Goal: Check status: Check status

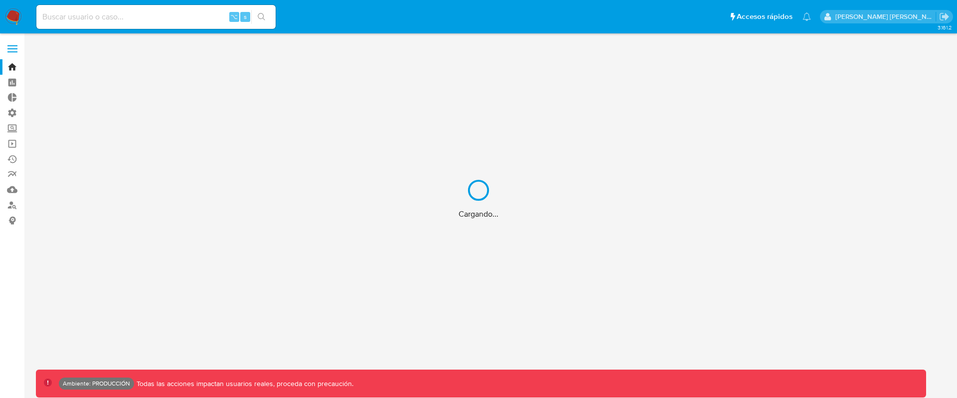
click at [117, 14] on div "Cargando..." at bounding box center [478, 199] width 957 height 398
click at [127, 12] on div "Cargando..." at bounding box center [478, 199] width 957 height 398
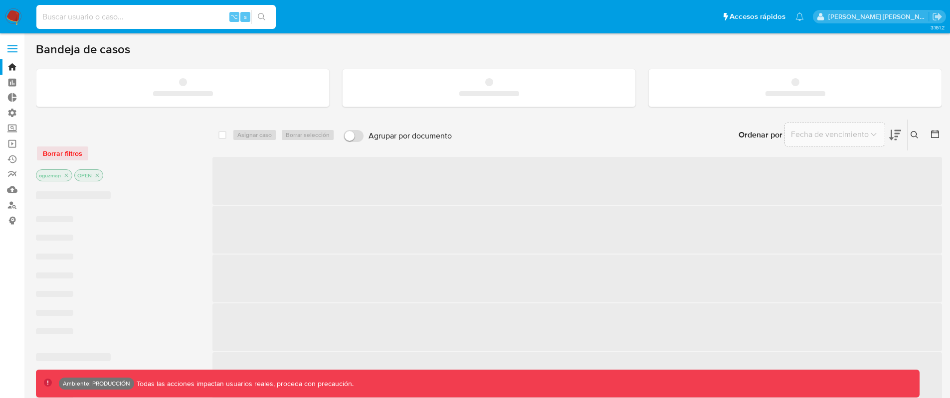
click at [136, 13] on input at bounding box center [155, 16] width 239 height 13
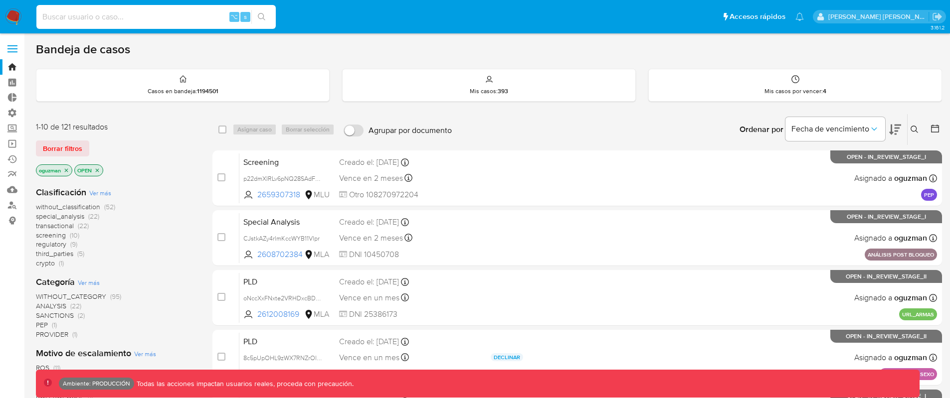
paste input "yKyAtxO5vXirQRBIbaBq9eEV"
type input "yKyAtxO5vXirQRBIbaBq9eEV"
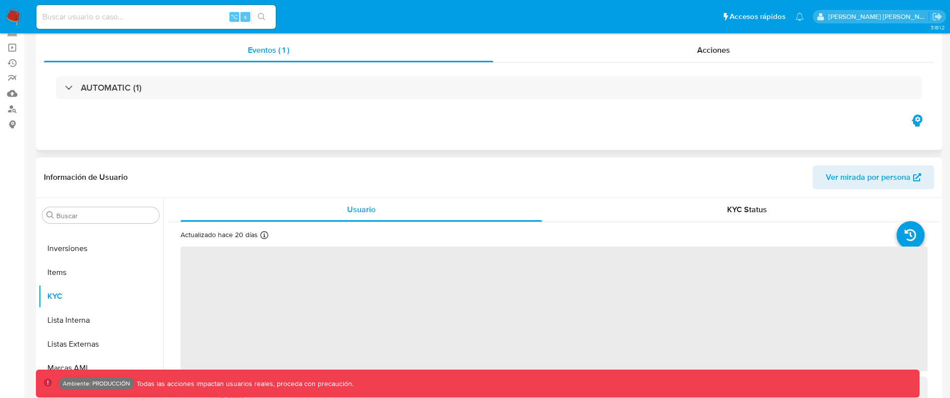
scroll to position [132, 0]
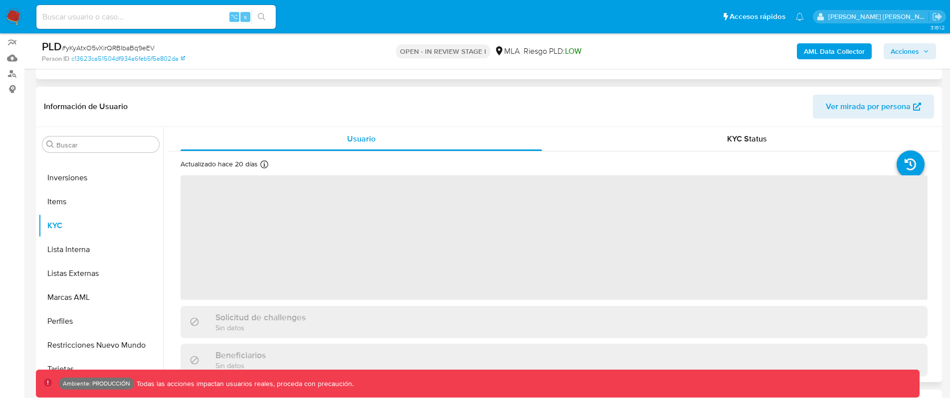
select select "10"
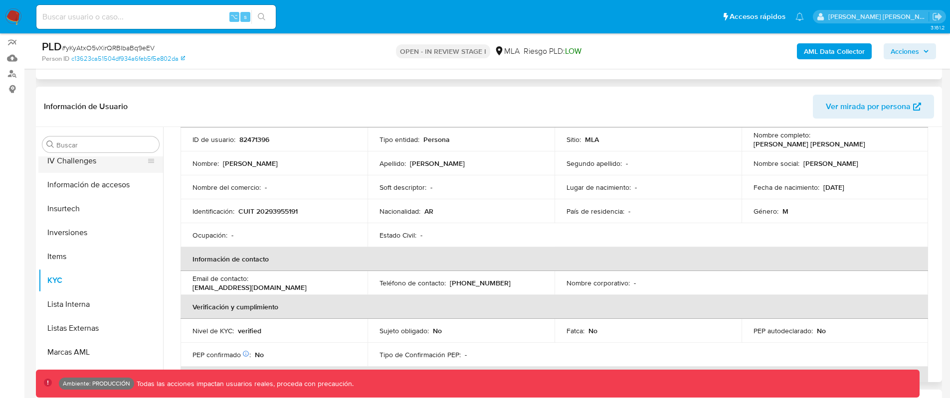
scroll to position [381, 0]
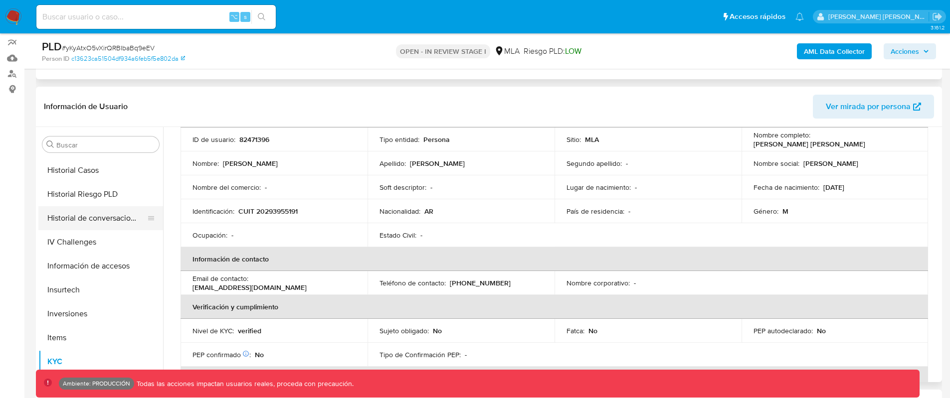
click at [109, 221] on button "Historial de conversaciones" at bounding box center [96, 218] width 117 height 24
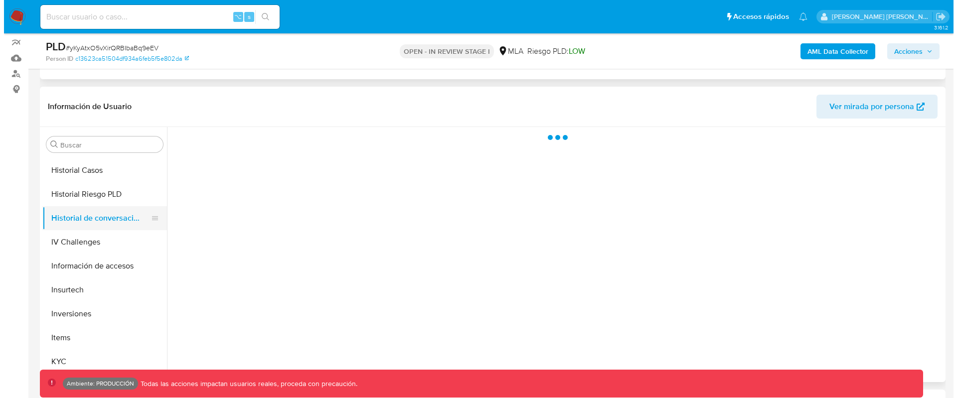
scroll to position [0, 0]
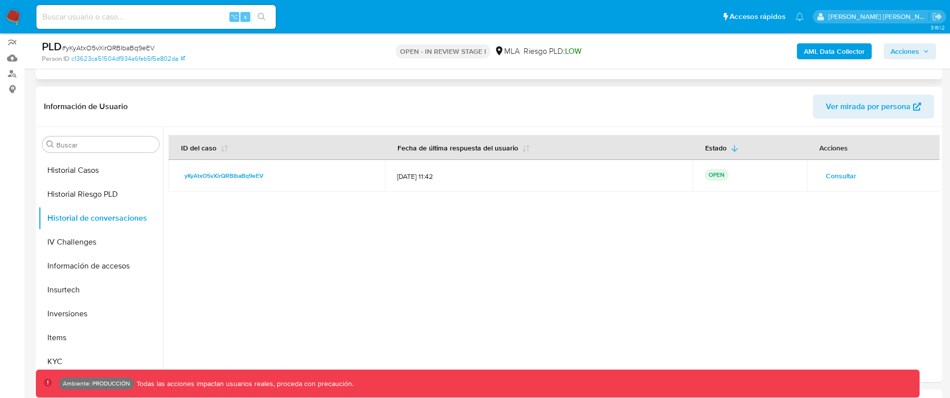
click at [839, 177] on span "Consultar" at bounding box center [840, 176] width 30 height 14
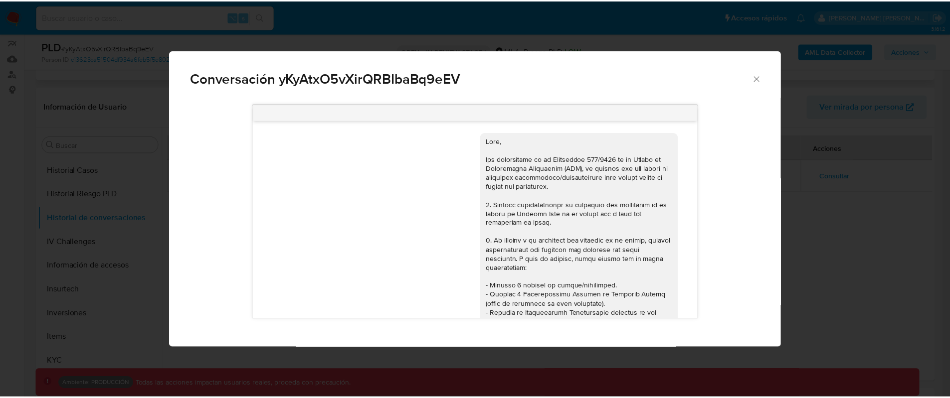
scroll to position [886, 0]
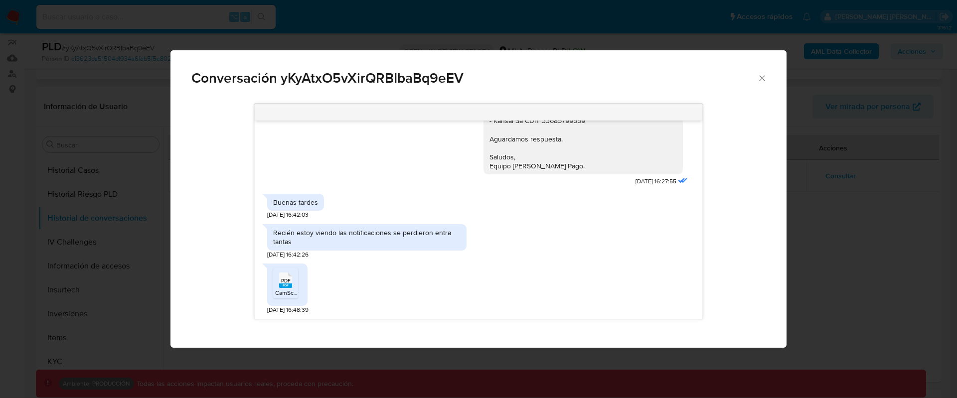
click at [760, 76] on icon "Cerrar" at bounding box center [762, 78] width 10 height 10
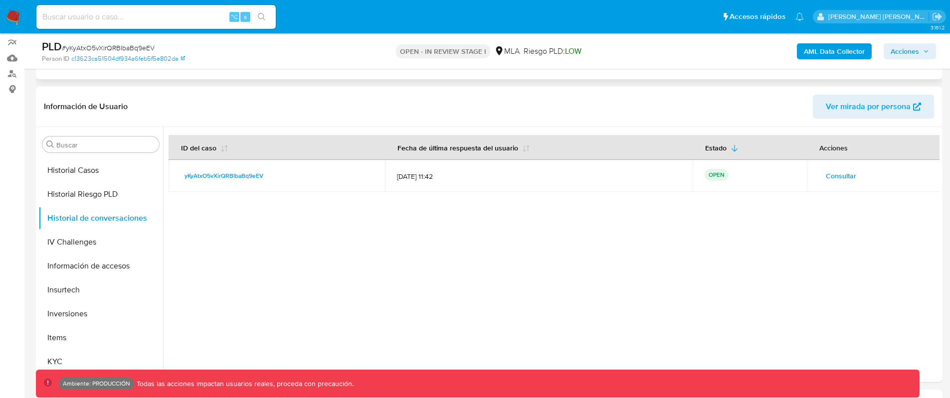
click at [174, 21] on input at bounding box center [155, 16] width 239 height 13
paste input "82471396"
type input "82471396"
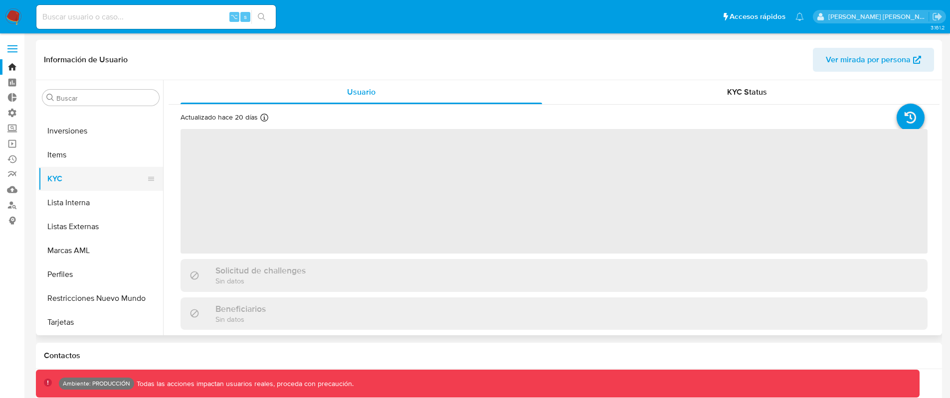
select select "10"
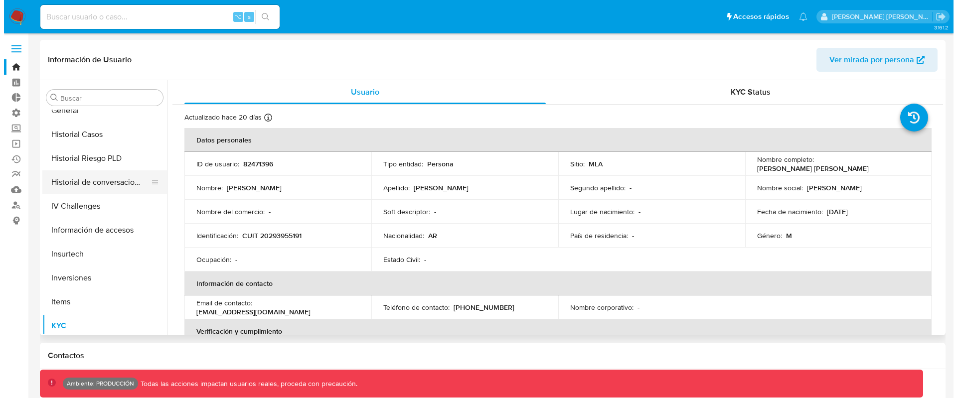
scroll to position [366, 0]
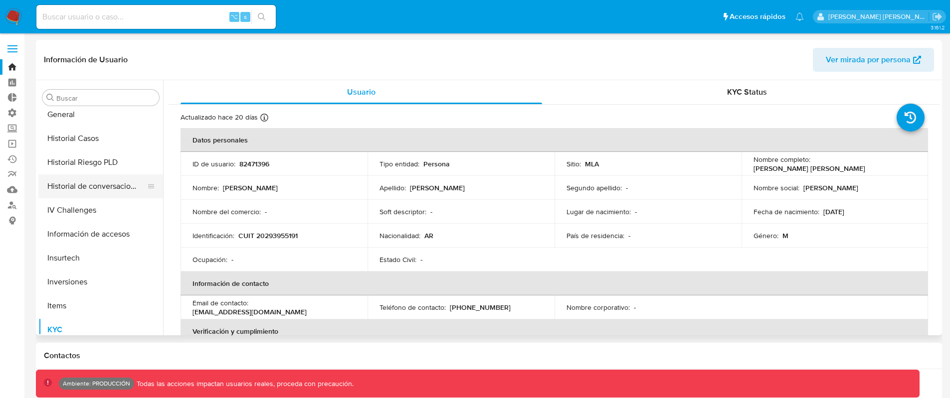
click at [109, 183] on button "Historial de conversaciones" at bounding box center [96, 186] width 117 height 24
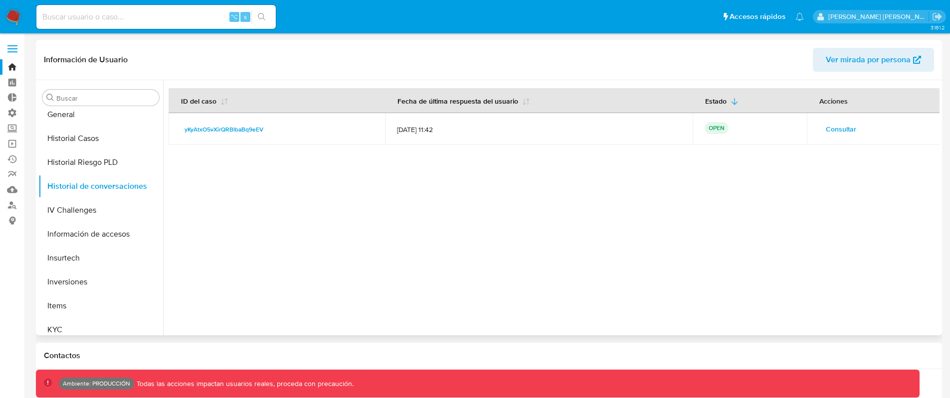
click at [830, 129] on span "Consultar" at bounding box center [840, 129] width 30 height 14
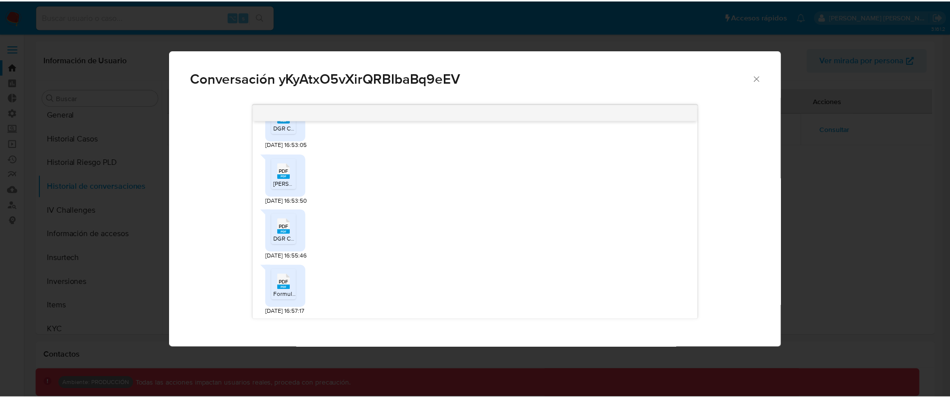
scroll to position [584, 0]
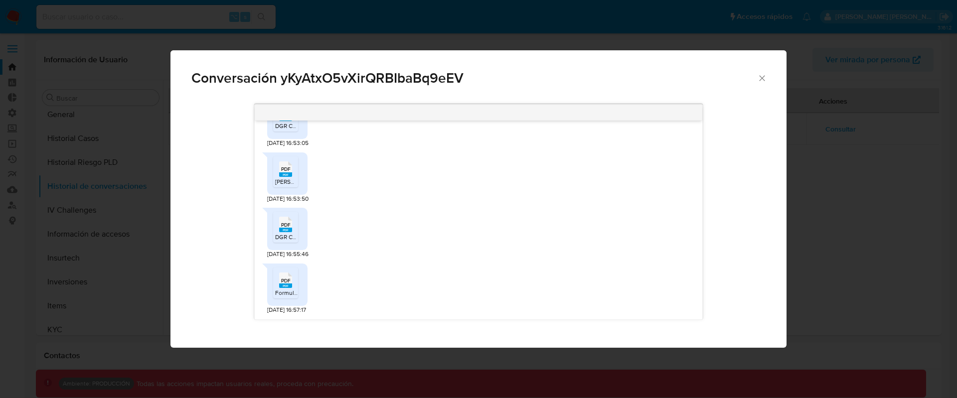
click at [761, 77] on icon "Cerrar" at bounding box center [762, 78] width 10 height 10
